Goal: Task Accomplishment & Management: Manage account settings

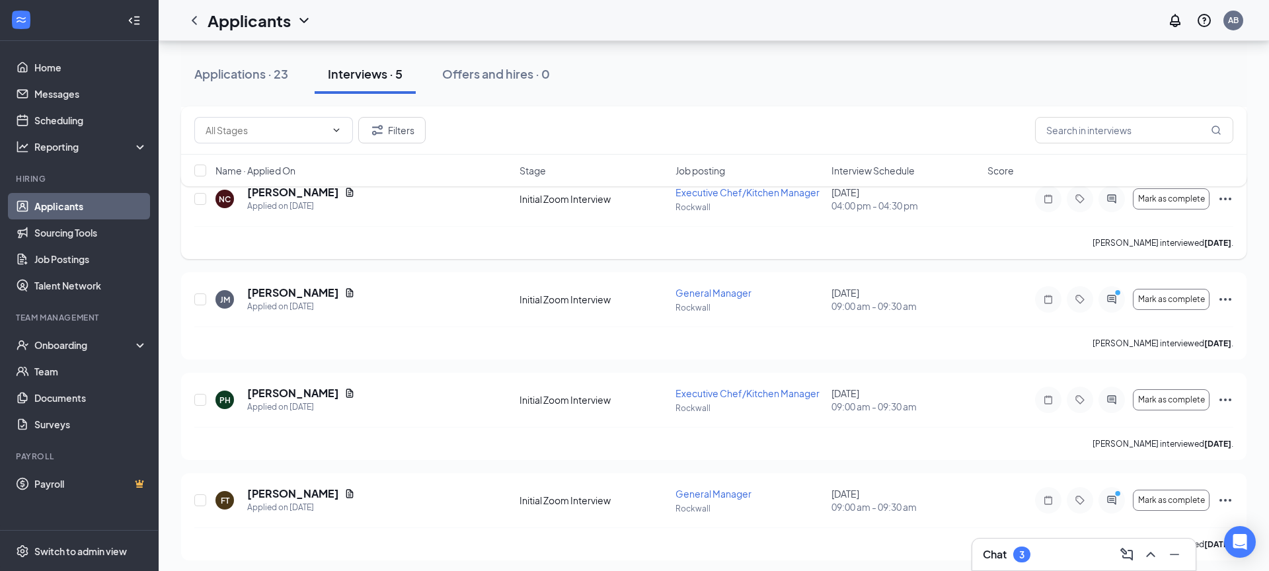
scroll to position [253, 0]
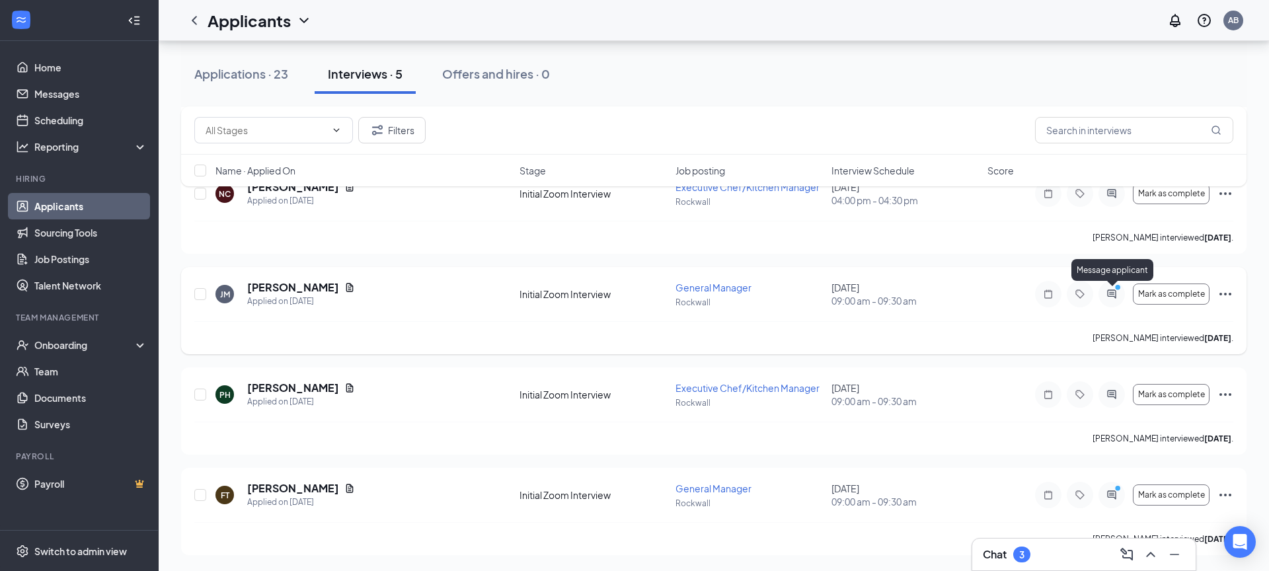
click at [1113, 296] on icon "ActiveChat" at bounding box center [1111, 293] width 9 height 9
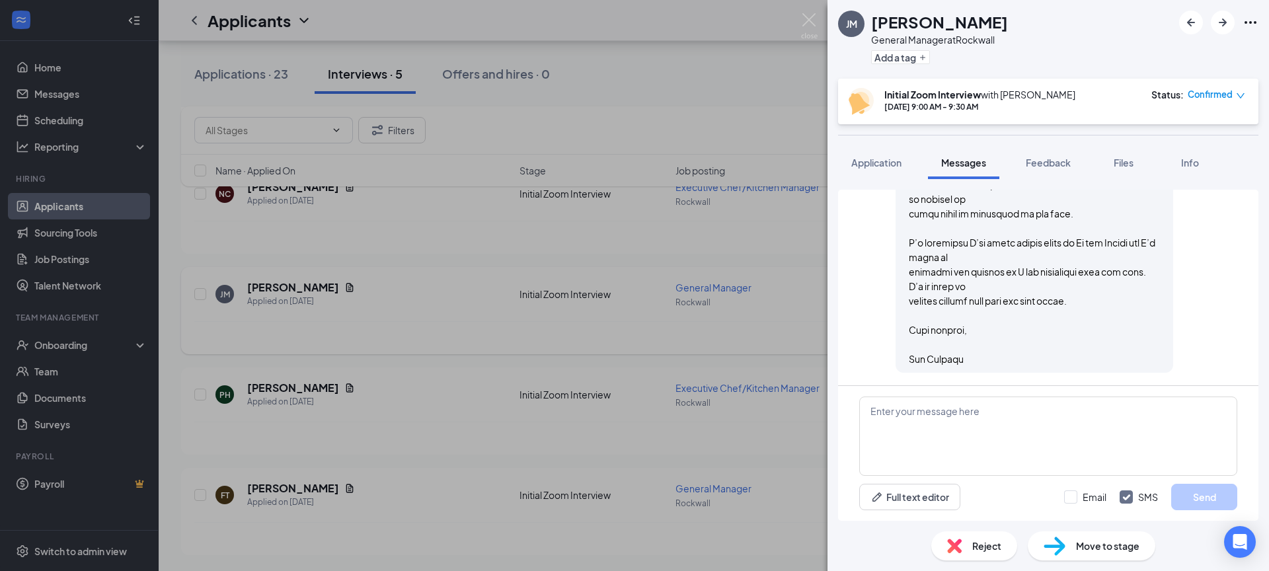
scroll to position [1610, 0]
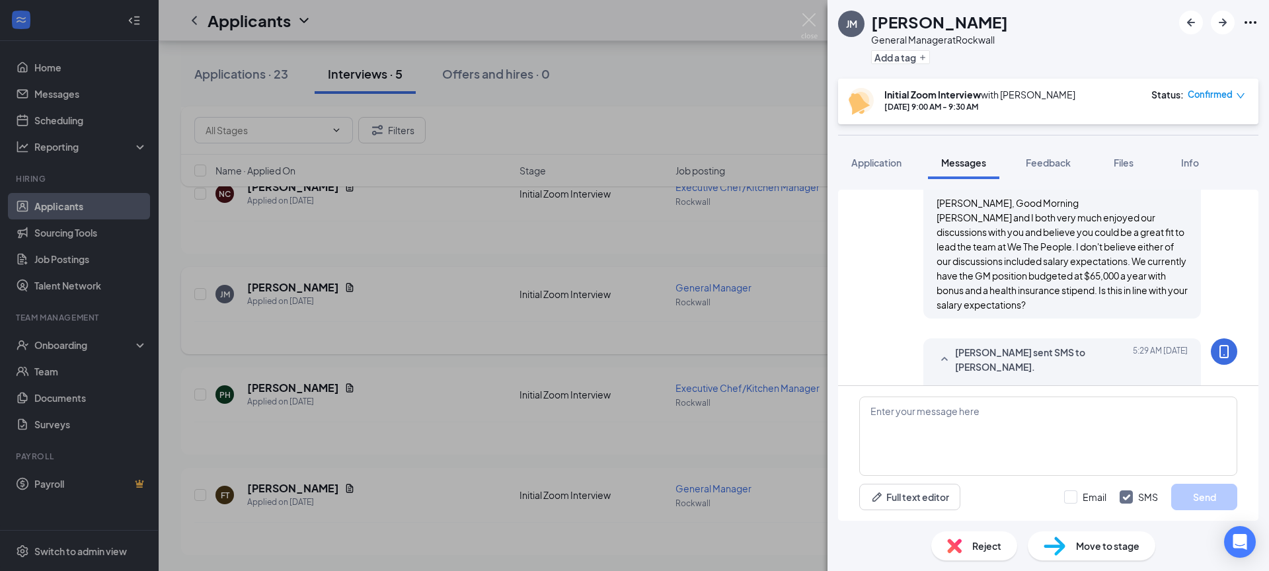
scroll to position [612, 0]
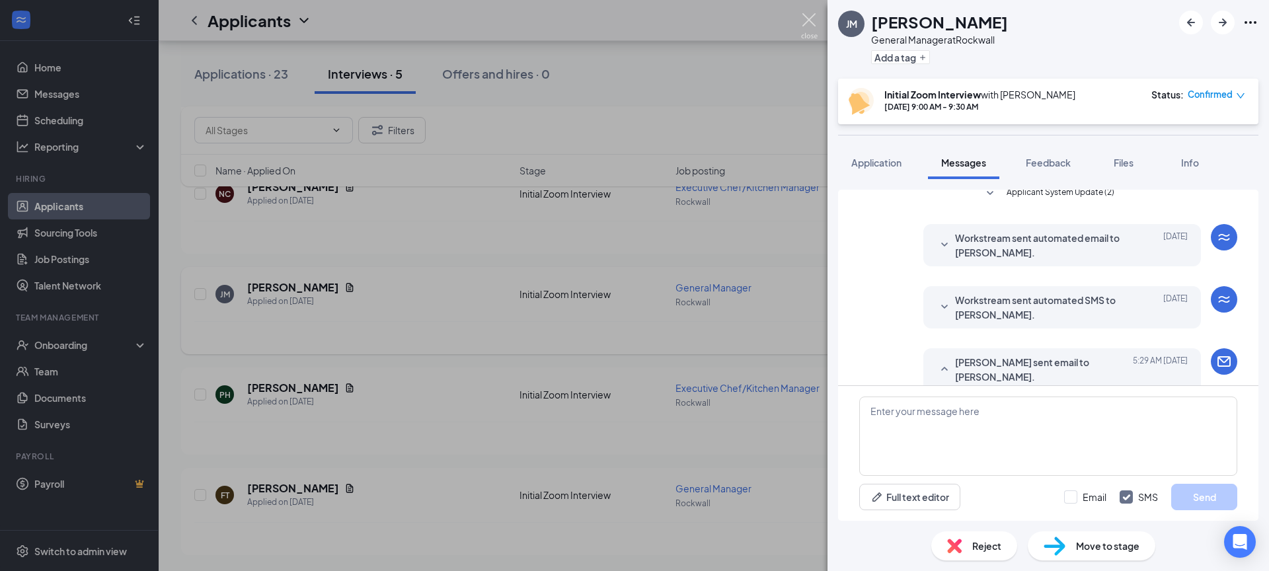
click at [808, 20] on img at bounding box center [809, 26] width 17 height 26
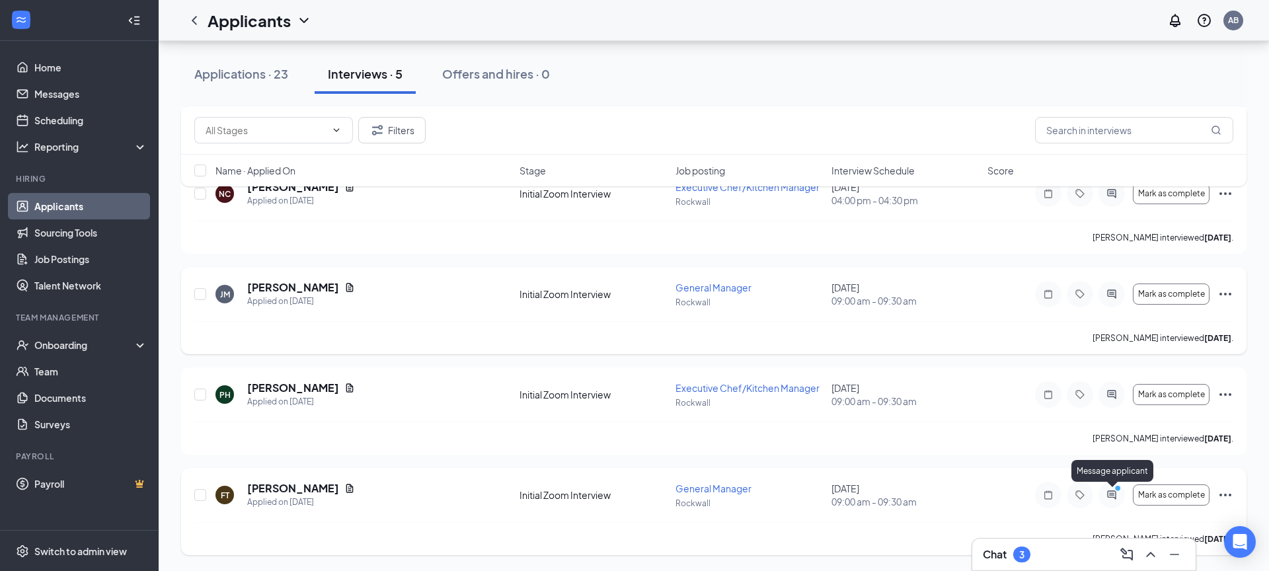
click at [1115, 496] on icon "ActiveChat" at bounding box center [1111, 494] width 9 height 9
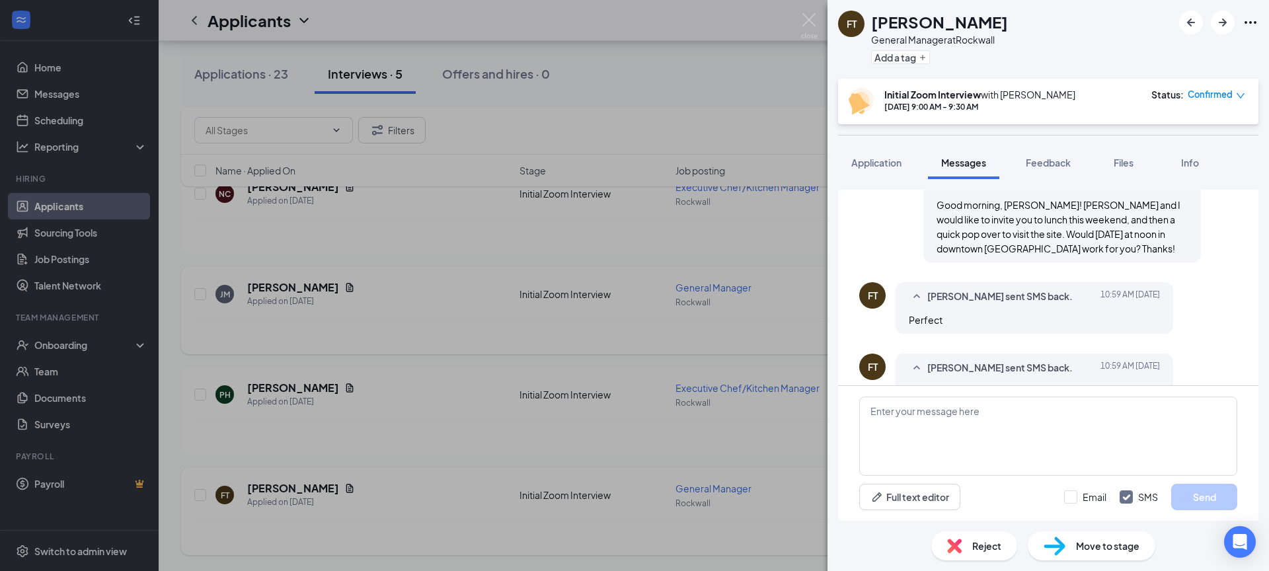
scroll to position [1051, 0]
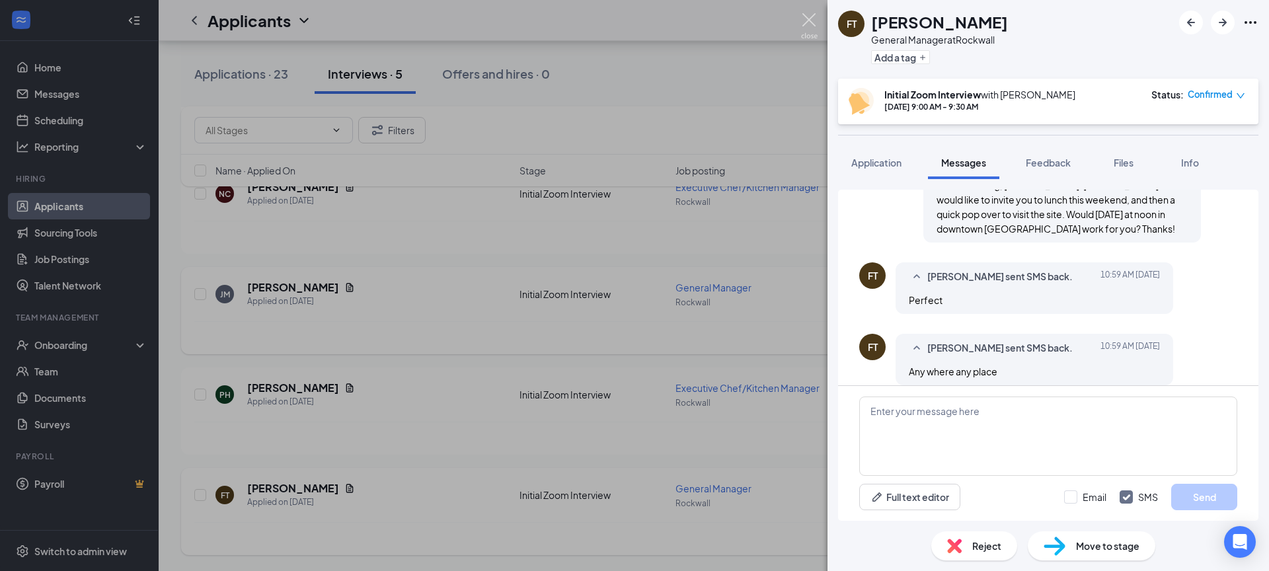
click at [812, 27] on img at bounding box center [809, 26] width 17 height 26
